Goal: Find specific page/section: Find specific page/section

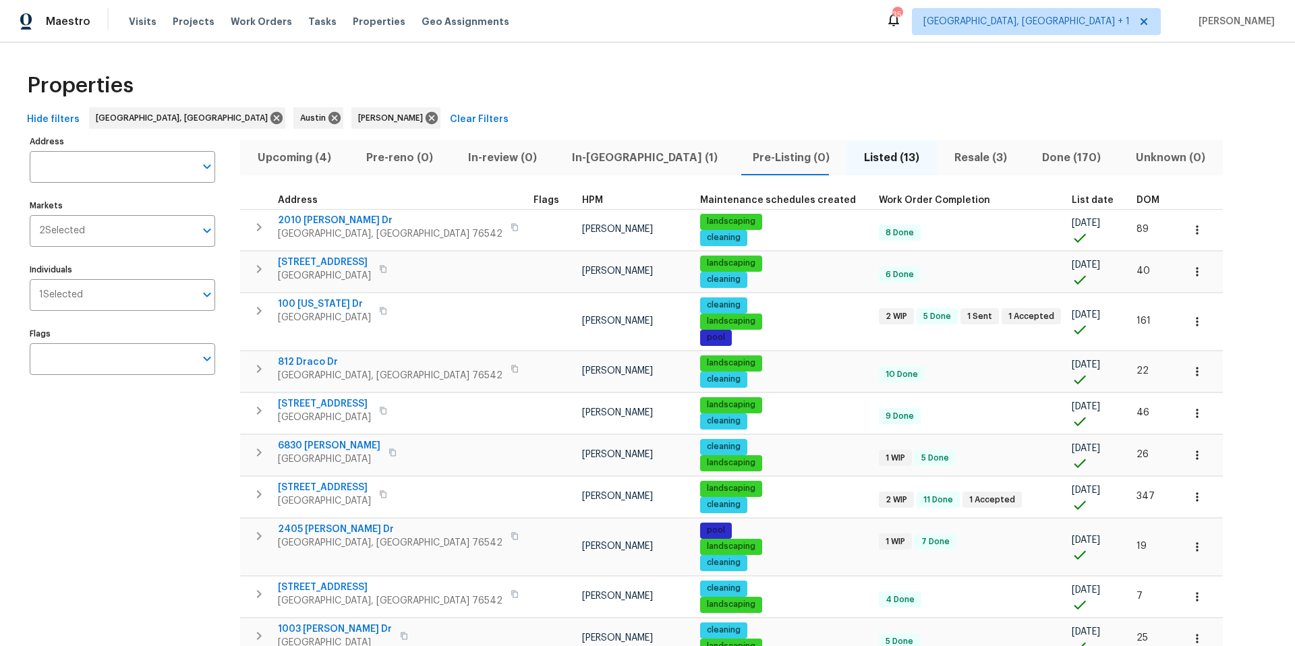
click at [318, 153] on span "Upcoming (4)" at bounding box center [294, 157] width 92 height 19
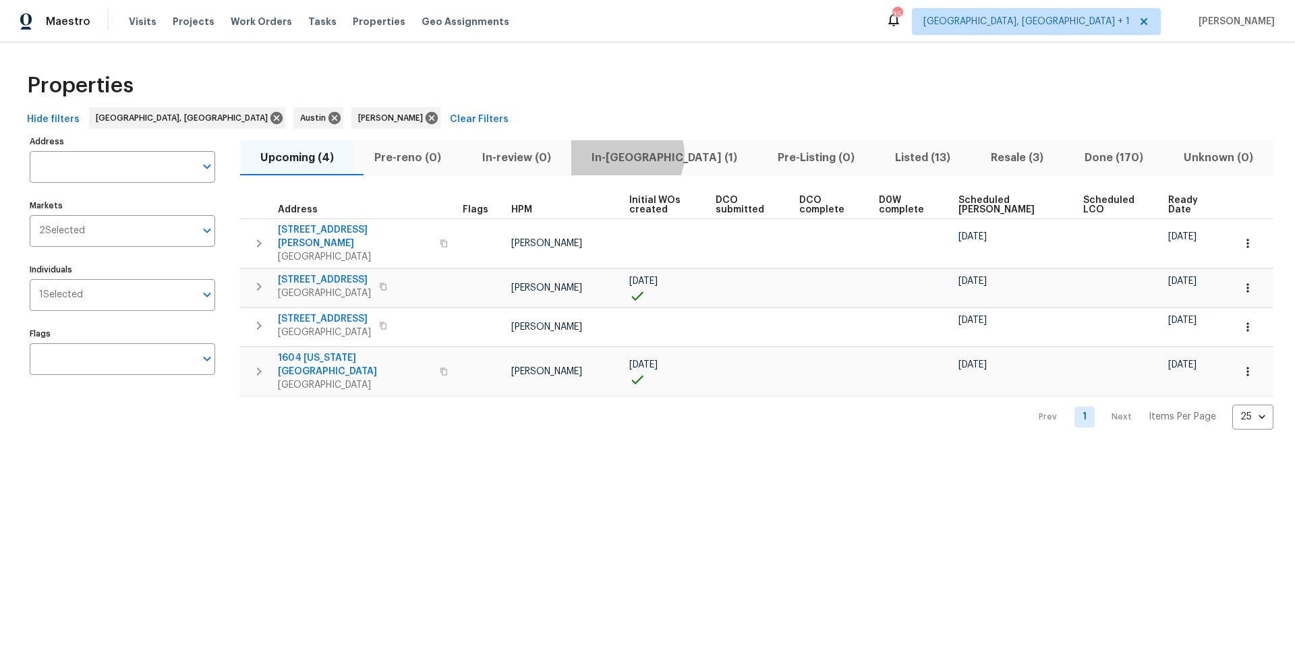
click at [651, 154] on span "In-reno (1)" at bounding box center [664, 157] width 170 height 19
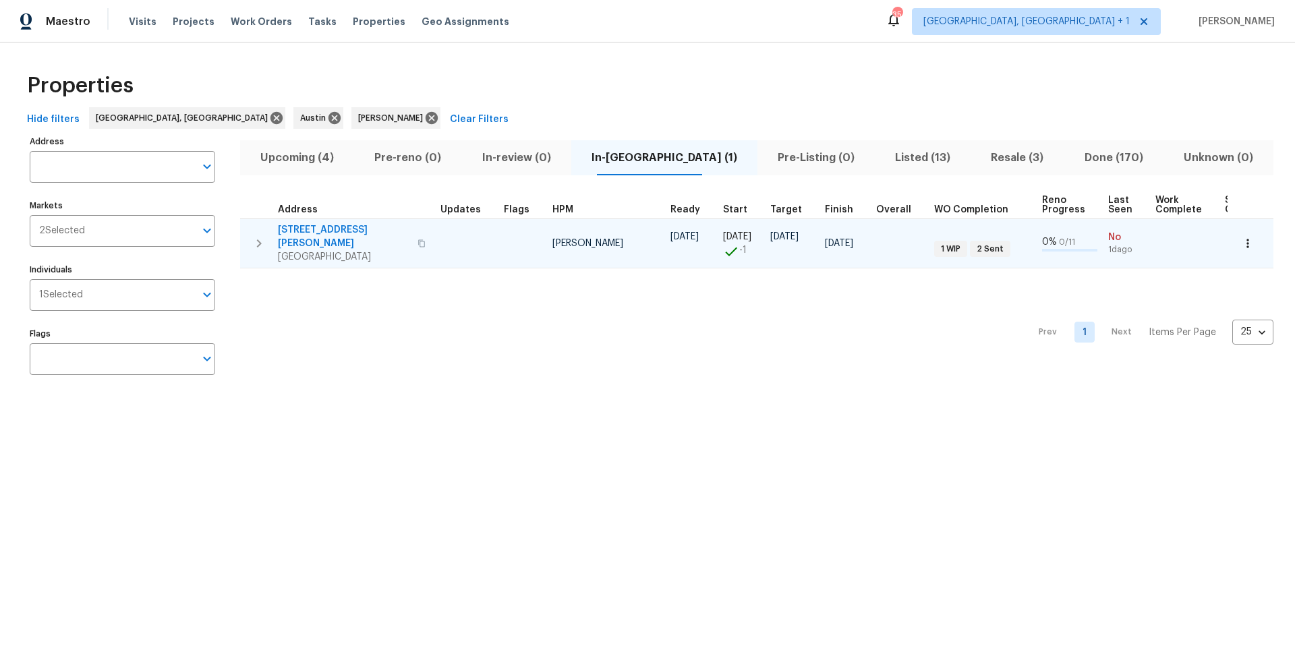
click at [320, 227] on span "3603 Roosevelt Cv" at bounding box center [343, 236] width 131 height 27
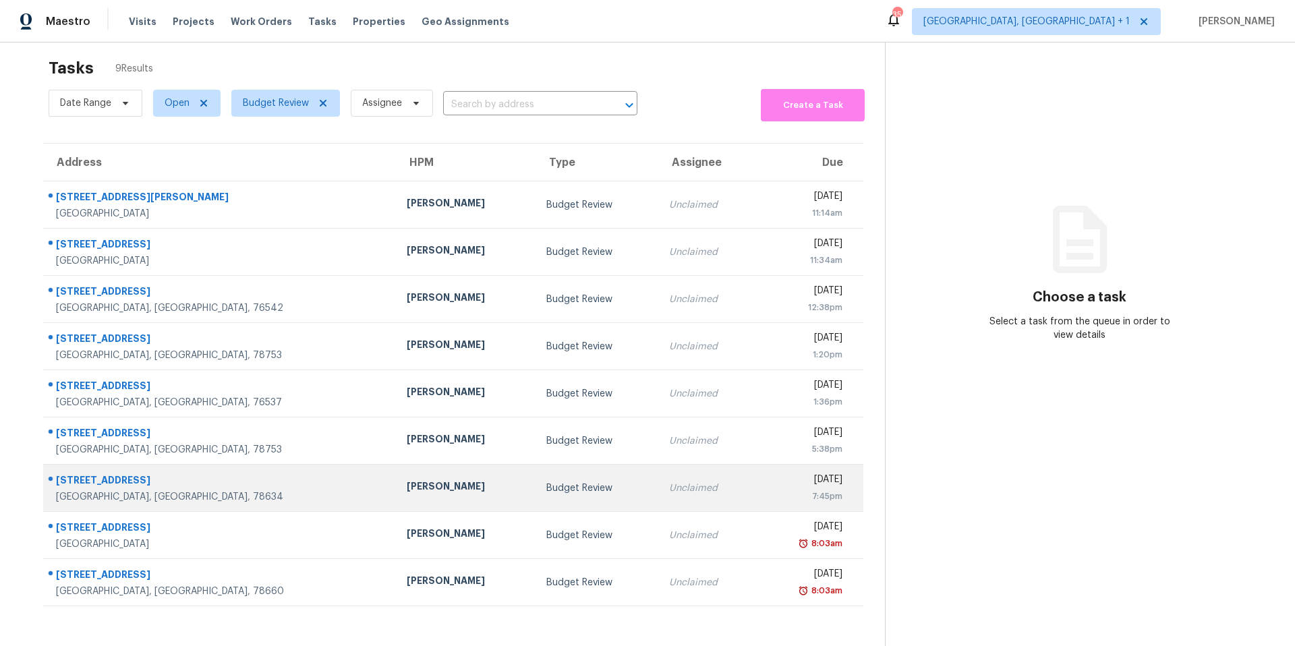
scroll to position [14, 0]
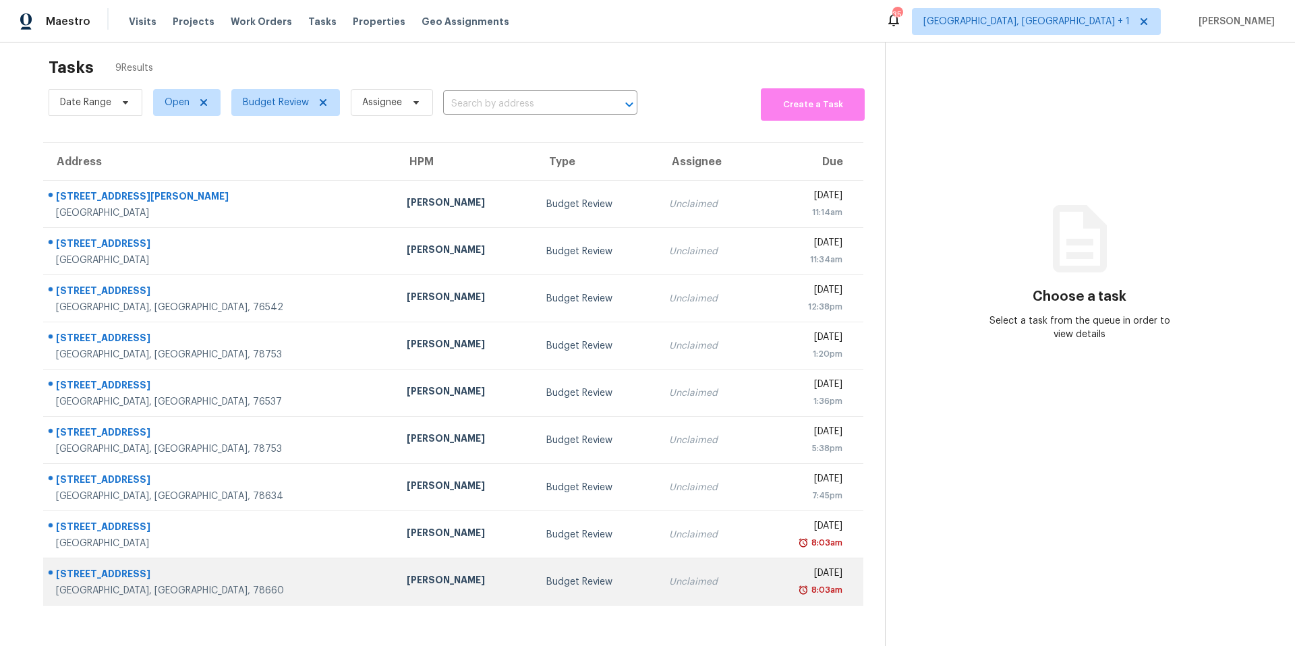
click at [252, 574] on td "[STREET_ADDRESS]" at bounding box center [219, 581] width 353 height 47
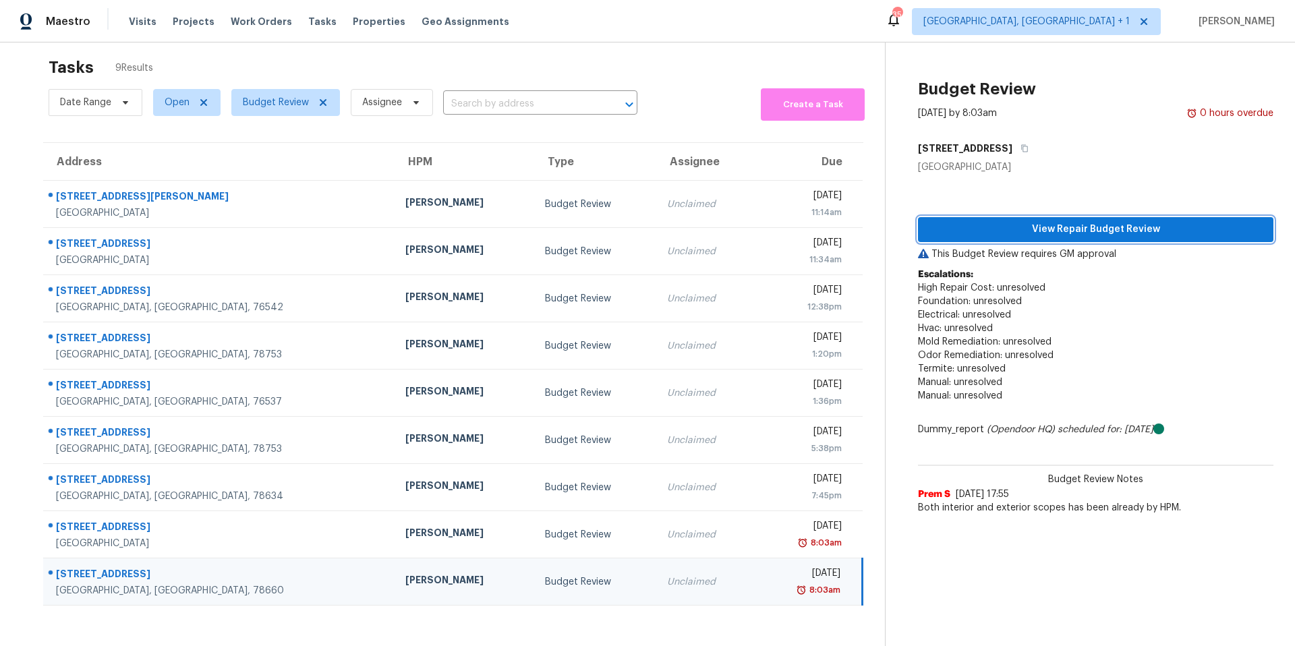
click at [1052, 240] on button "View Repair Budget Review" at bounding box center [1095, 229] width 355 height 25
